Goal: Task Accomplishment & Management: Manage account settings

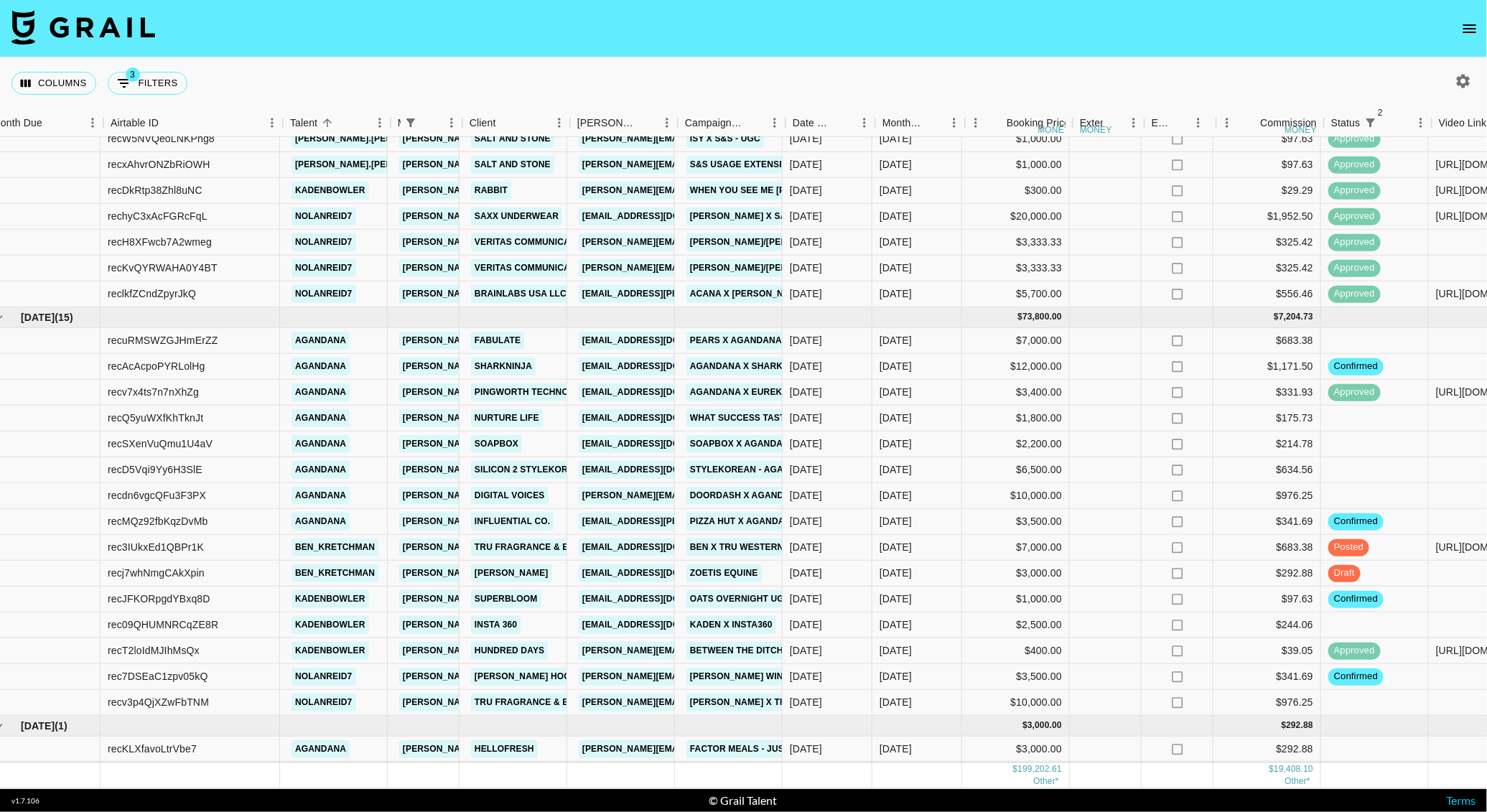
scroll to position [822, 15]
click at [517, 538] on link "Tru Fragrance & Beauty" at bounding box center [539, 547] width 131 height 18
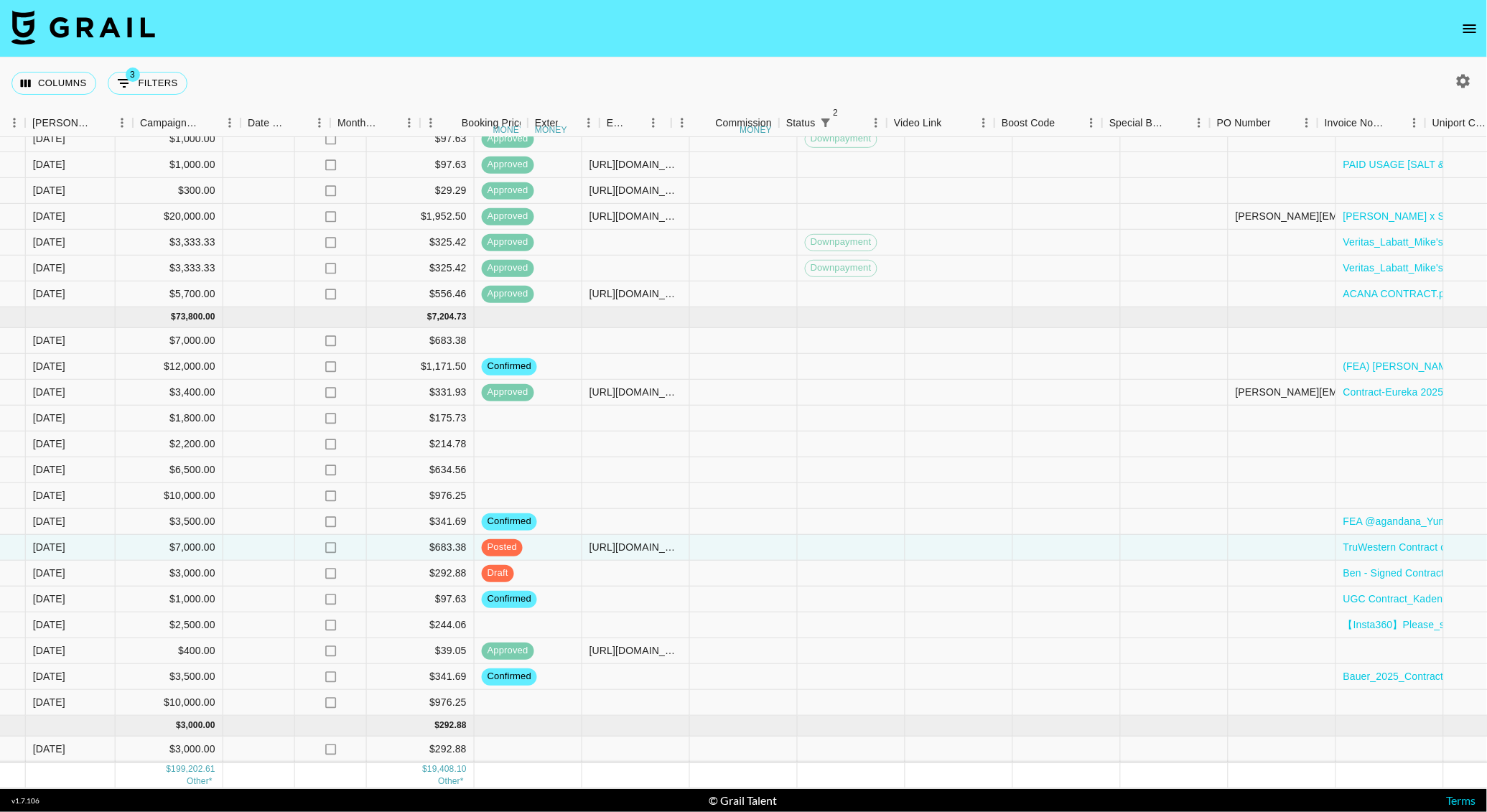
scroll to position [822, 1217]
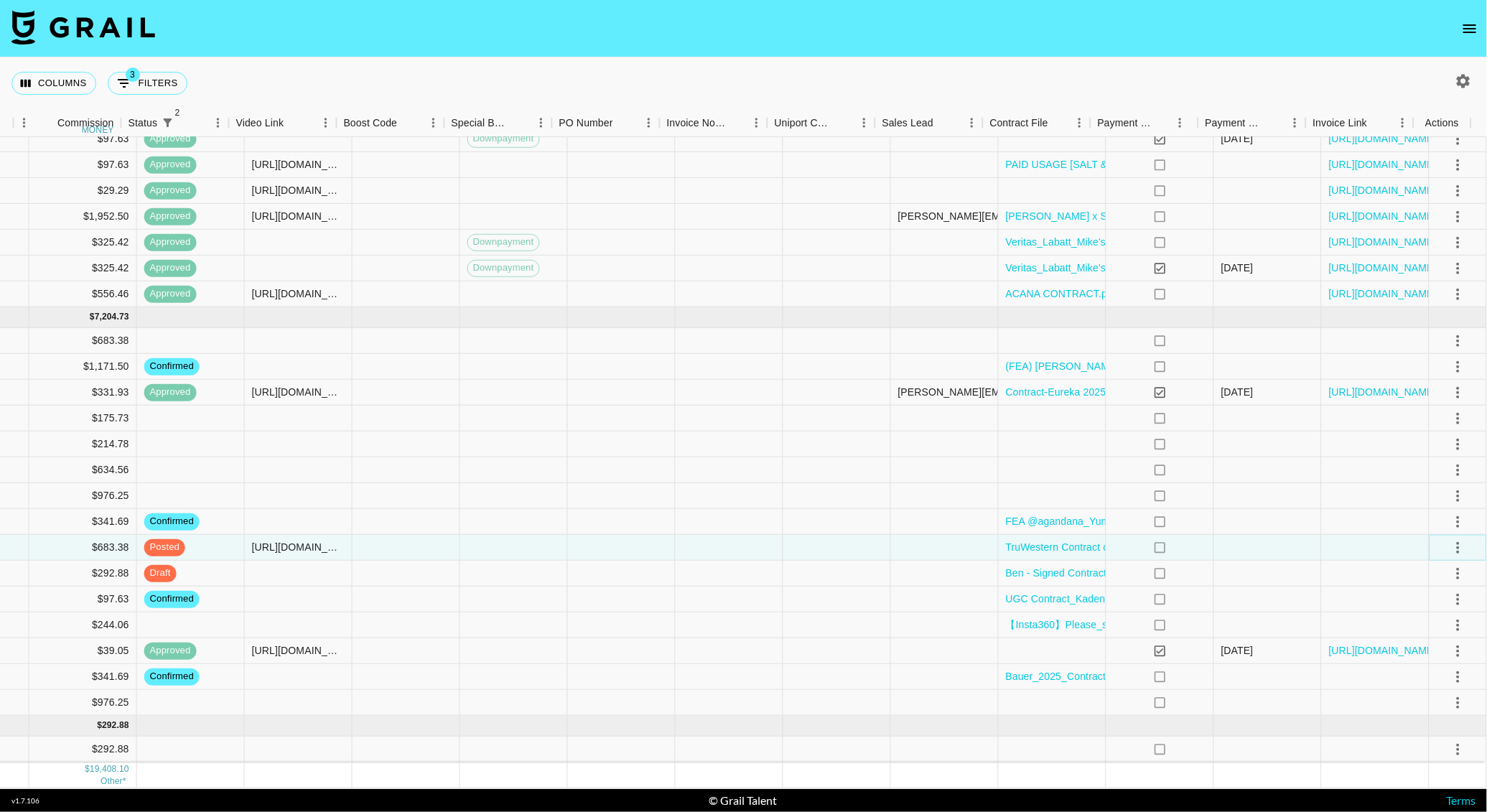
click at [1449, 539] on icon "select merge strategy" at bounding box center [1458, 548] width 17 height 17
click at [1409, 660] on div "Approve" at bounding box center [1426, 666] width 44 height 17
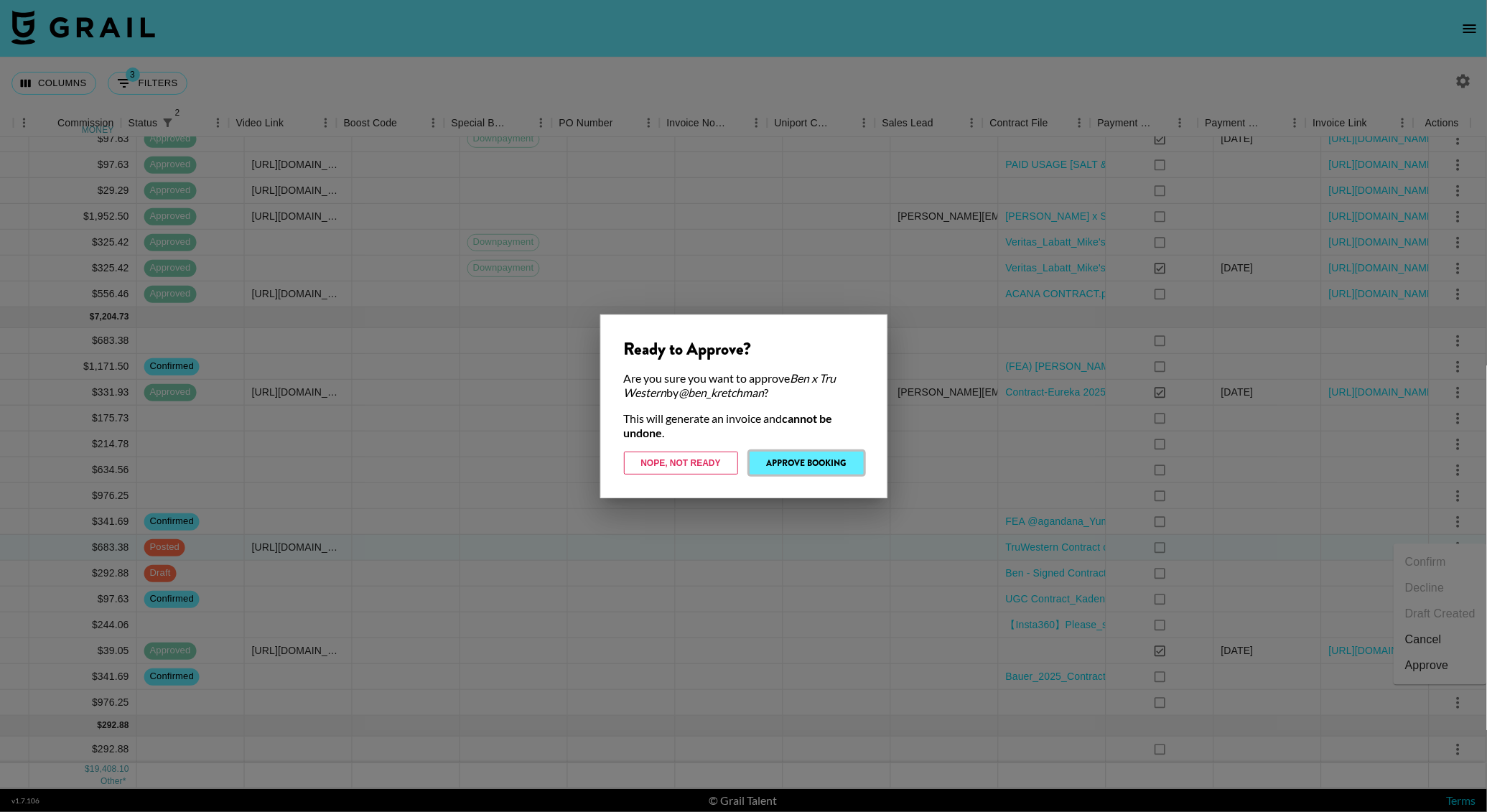
click at [813, 465] on button "Approve Booking" at bounding box center [806, 462] width 114 height 23
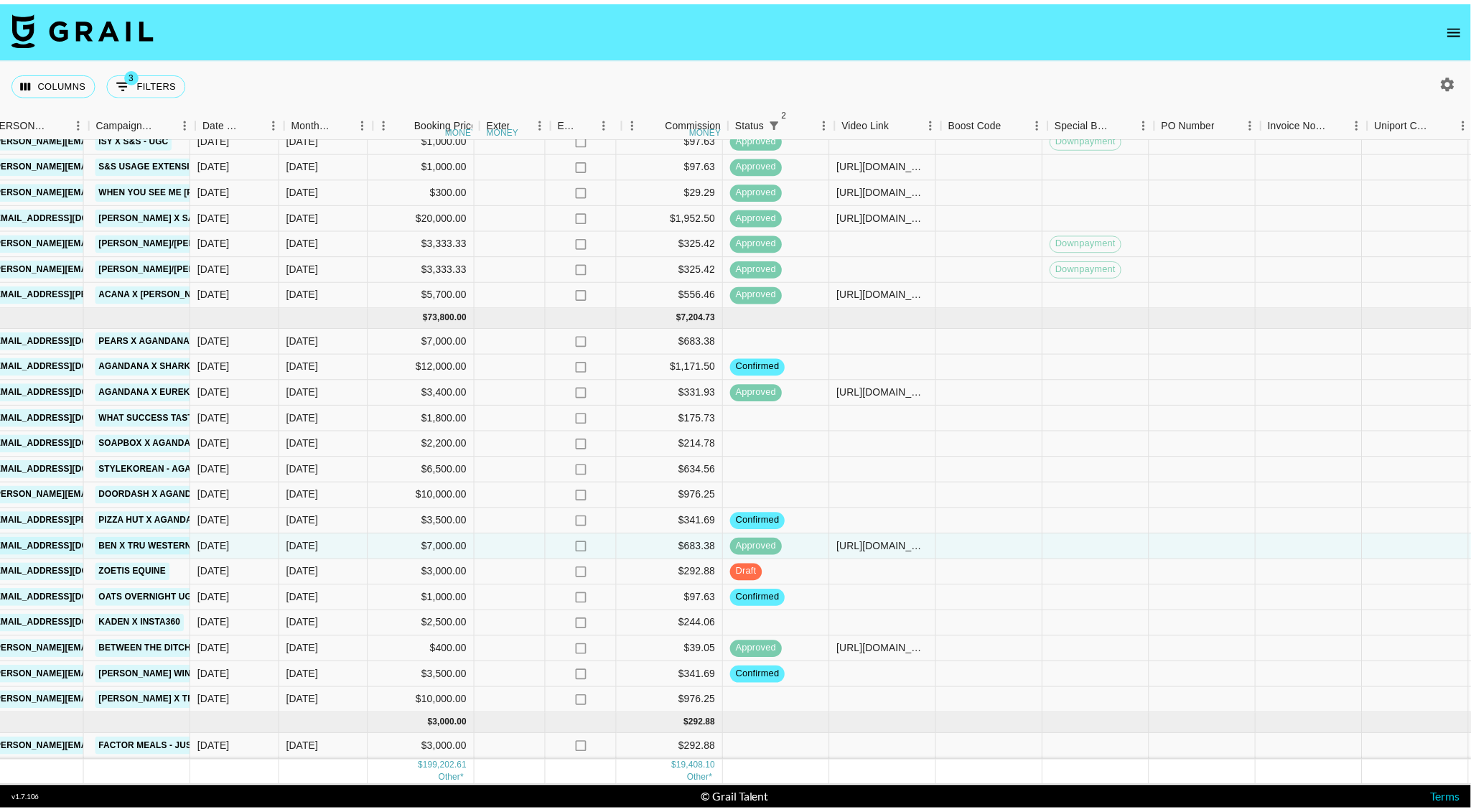
scroll to position [822, 602]
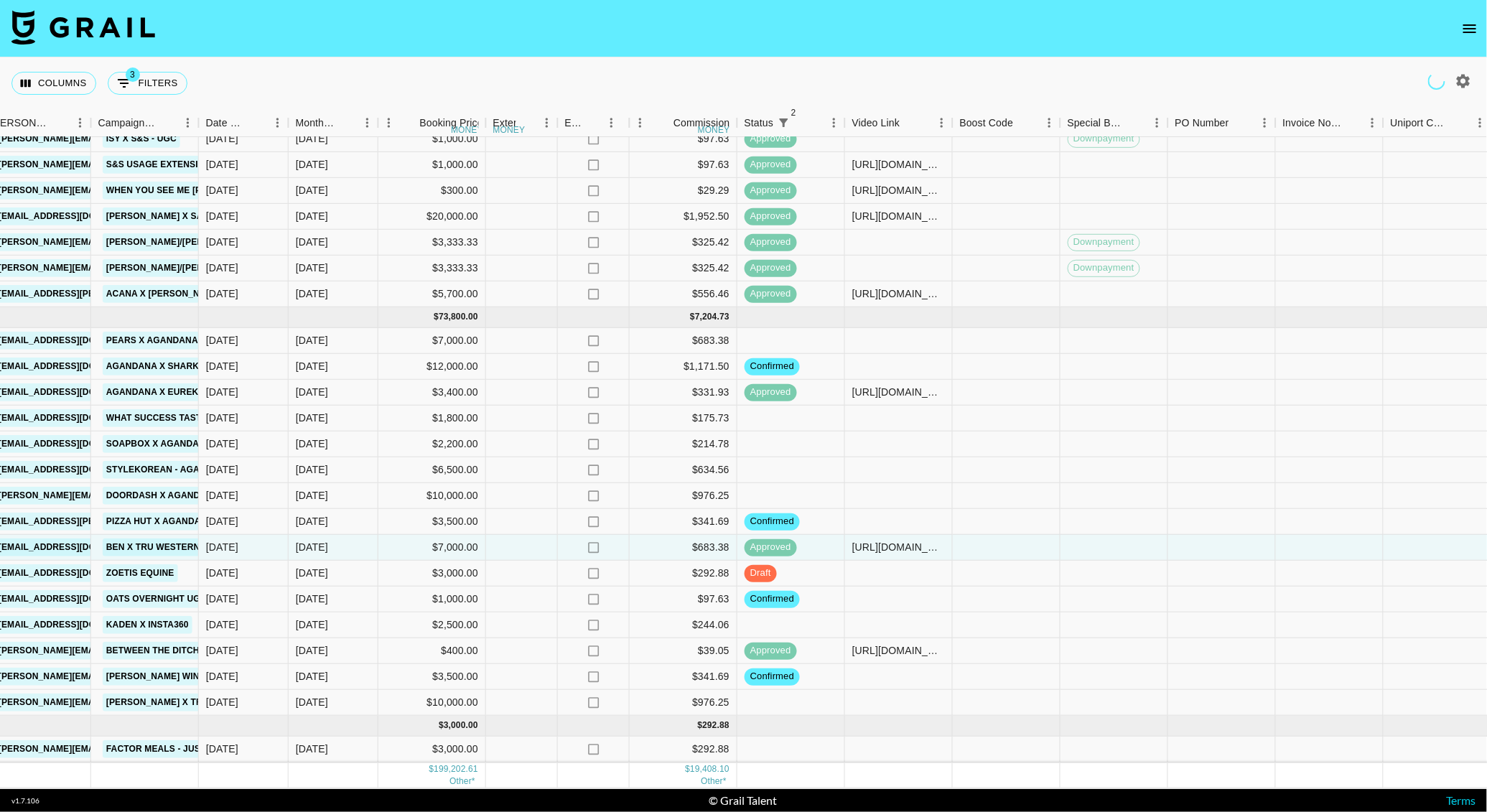
click at [1474, 29] on icon "open drawer" at bounding box center [1469, 29] width 17 height 17
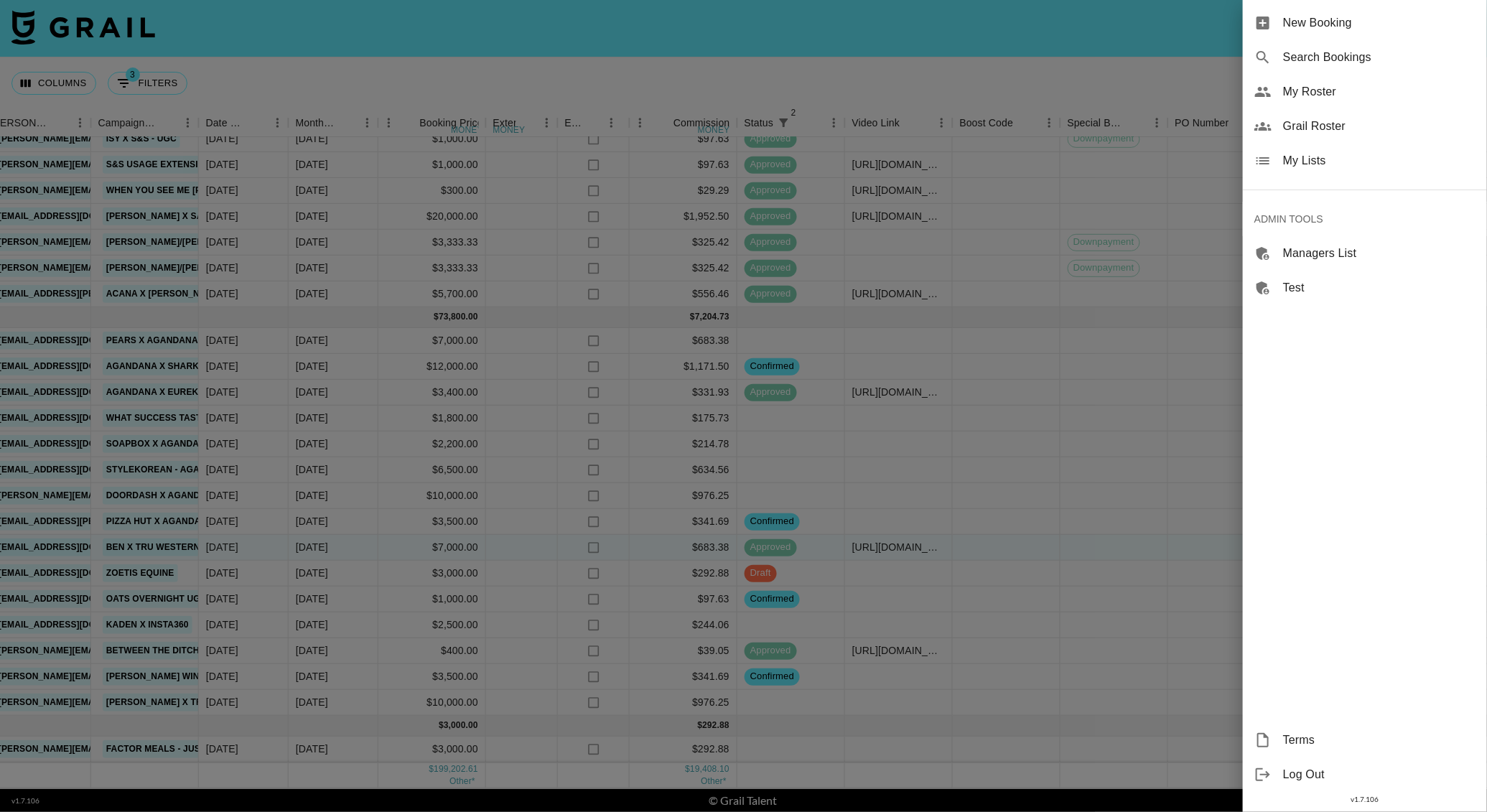
click at [1316, 87] on span "My Roster" at bounding box center [1380, 92] width 193 height 17
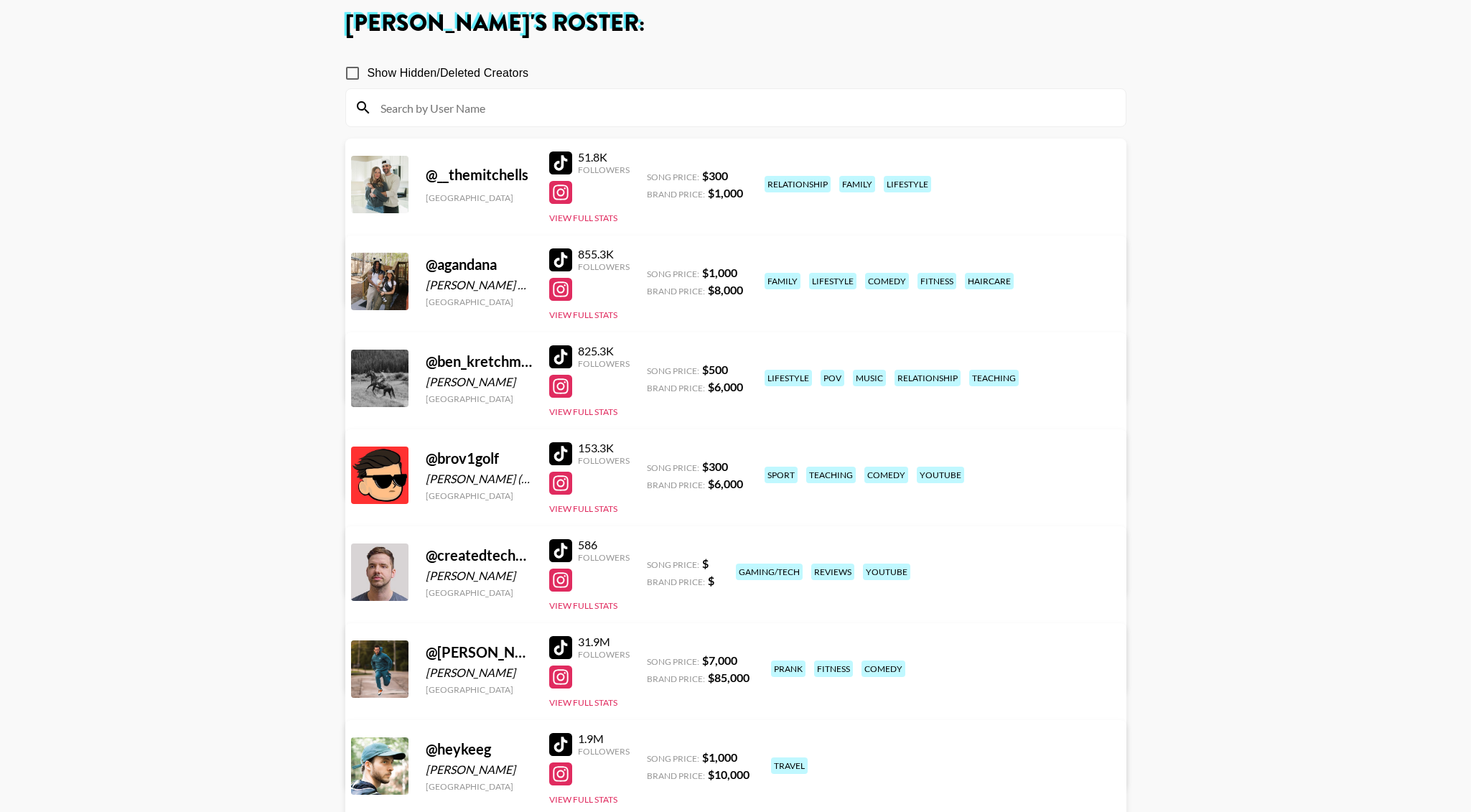
scroll to position [82, 0]
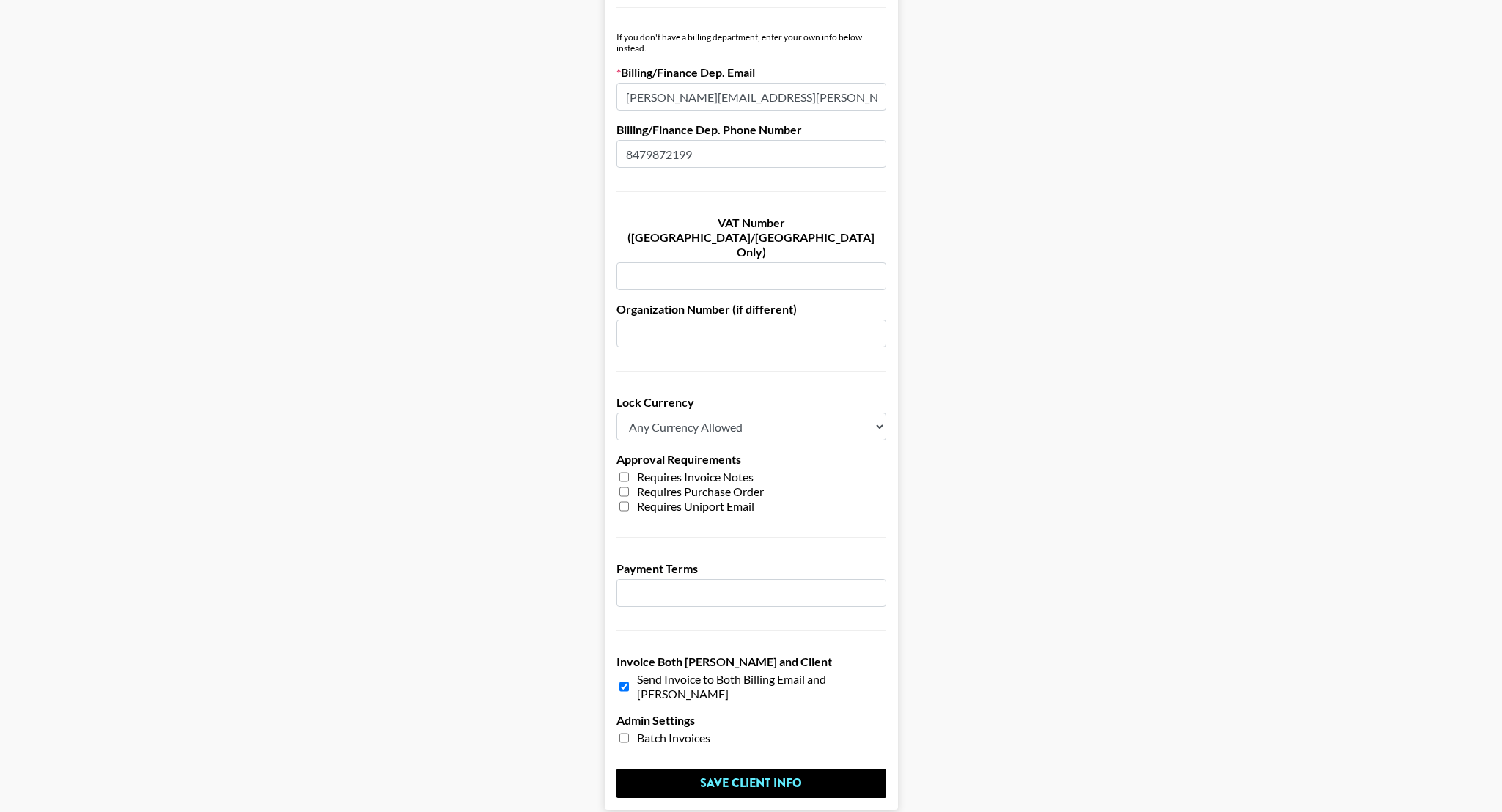
scroll to position [864, 0]
